Goal: Information Seeking & Learning: Learn about a topic

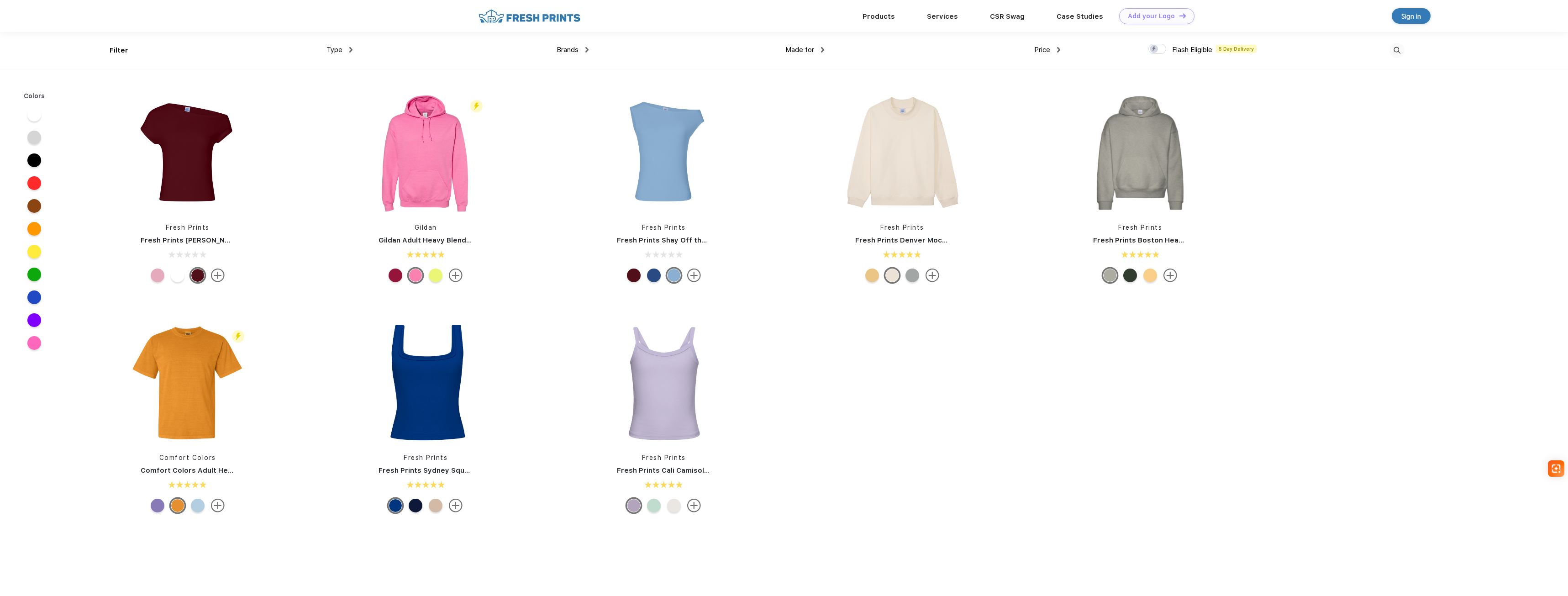
scroll to position [1, 0]
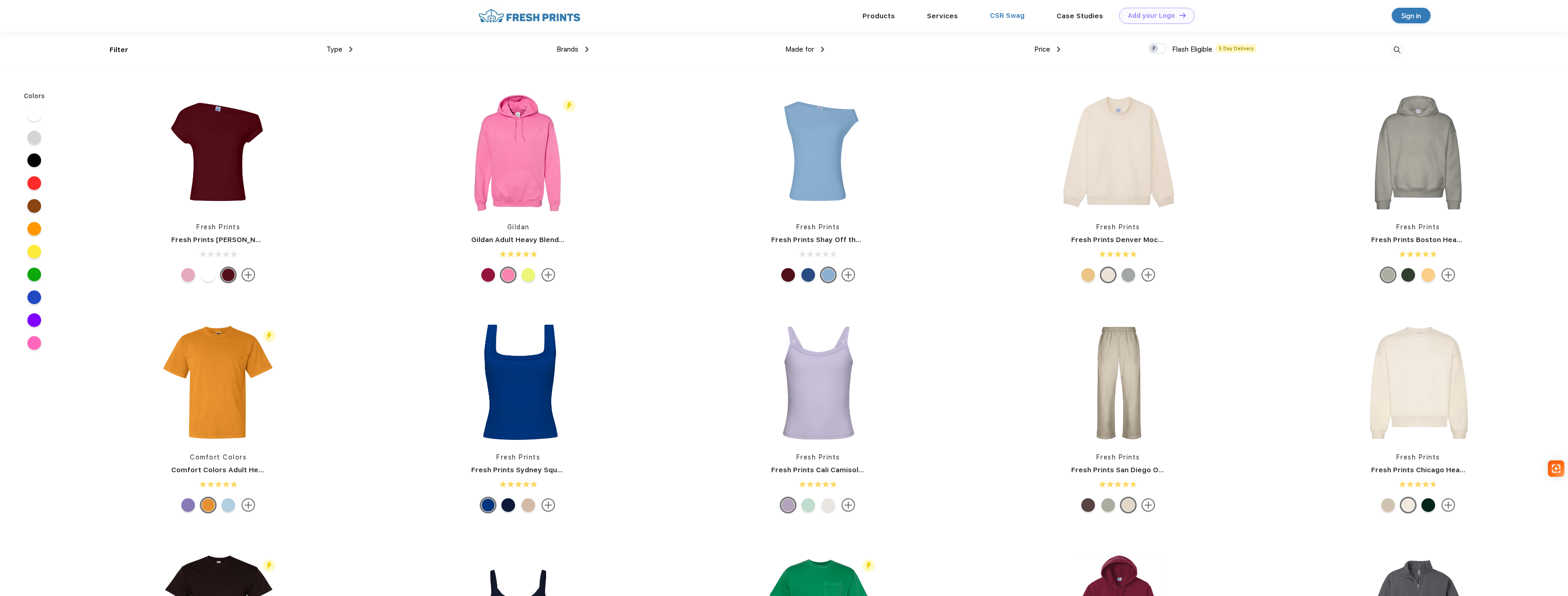
click at [1006, 14] on link "CSR Swag" at bounding box center [1007, 15] width 35 height 8
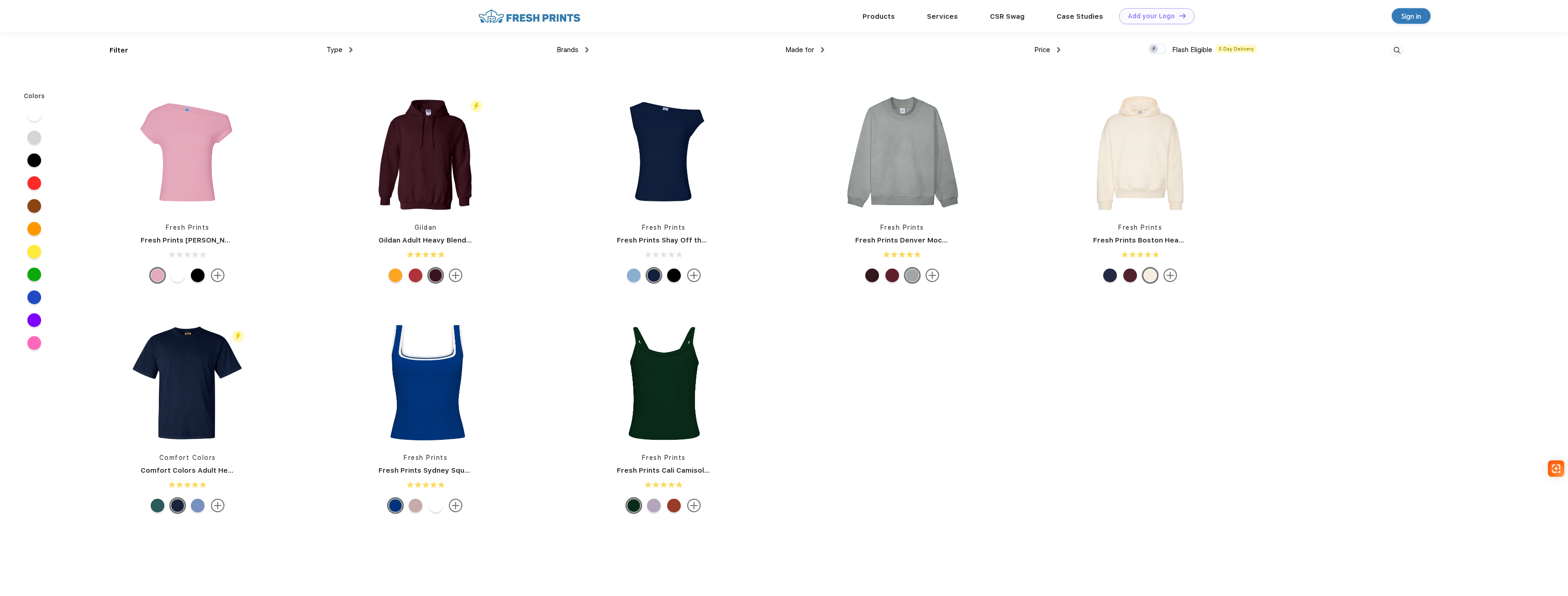
scroll to position [1, 0]
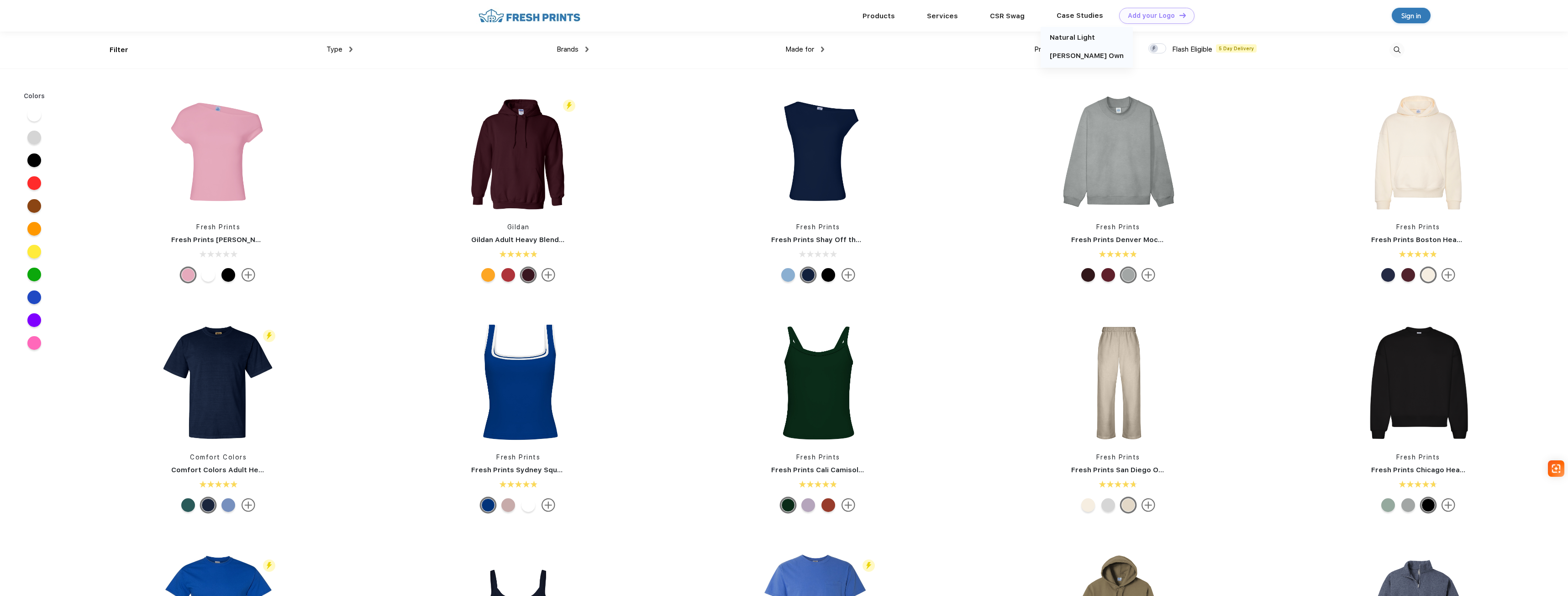
click at [1072, 17] on div "Case Studies" at bounding box center [1079, 15] width 78 height 12
click at [1066, 40] on link "Natural Light" at bounding box center [1072, 37] width 45 height 8
